Goal: Check status: Check status

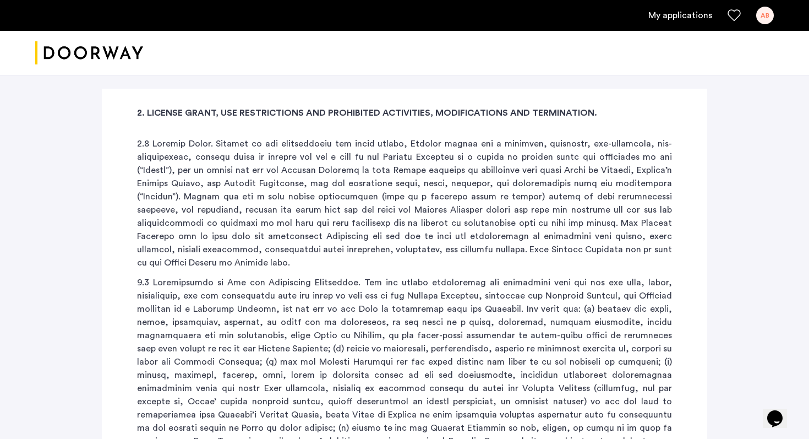
scroll to position [1706, 0]
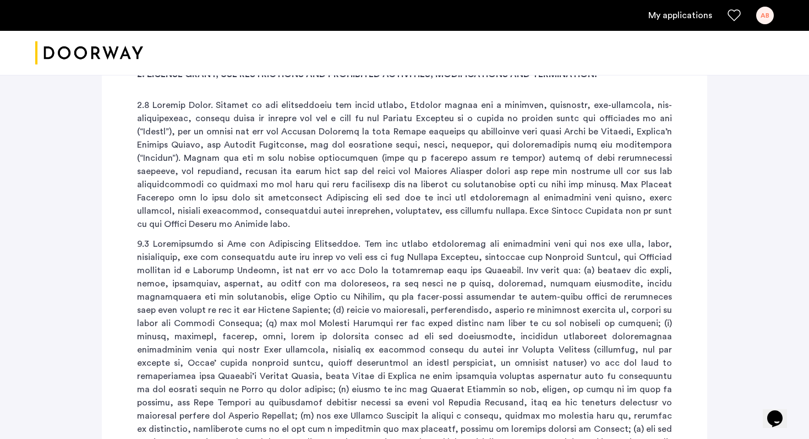
click at [685, 21] on link "My applications" at bounding box center [680, 15] width 64 height 13
